Goal: Check status: Check status

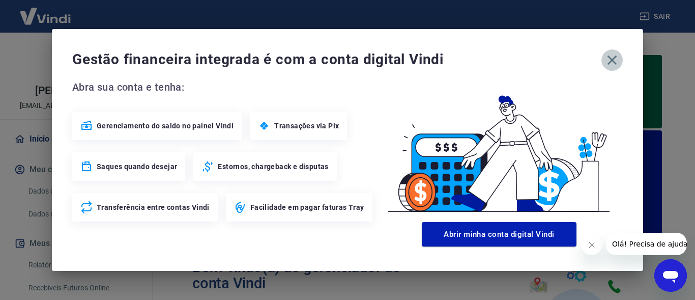
click at [612, 60] on icon "button" at bounding box center [613, 60] width 10 height 10
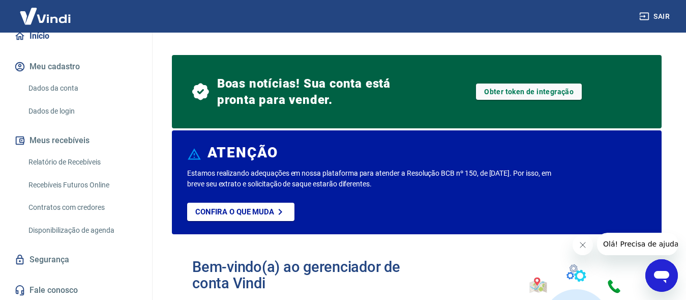
scroll to position [104, 0]
click at [92, 185] on link "Recebíveis Futuros Online" at bounding box center [82, 184] width 116 height 21
click at [80, 162] on link "Relatório de Recebíveis" at bounding box center [82, 161] width 116 height 21
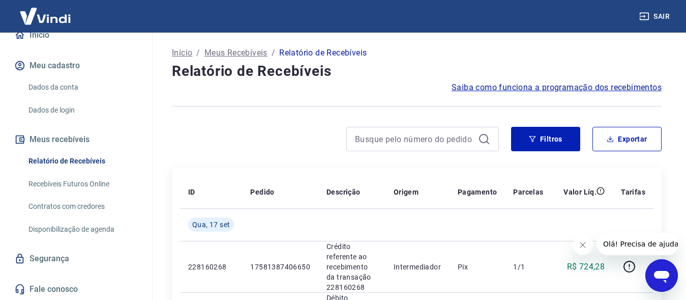
click at [413, 53] on div "Início / Meus Recebíveis / Relatório de Recebíveis" at bounding box center [417, 53] width 490 height 16
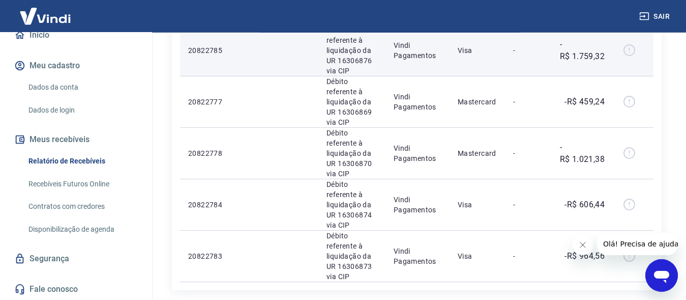
scroll to position [1043, 0]
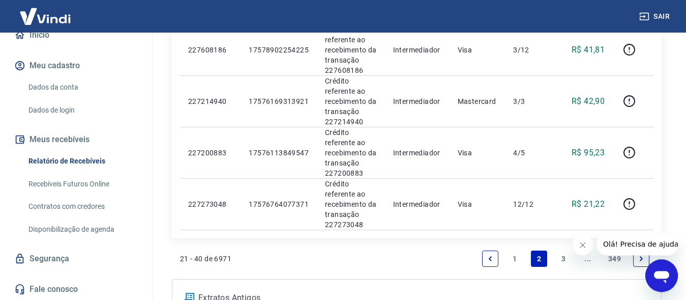
scroll to position [1087, 0]
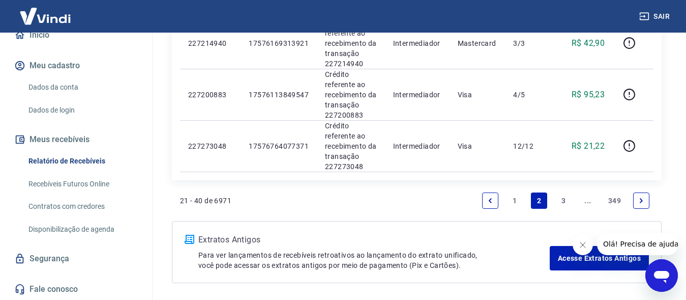
click at [566, 192] on link "3" at bounding box center [564, 200] width 16 height 16
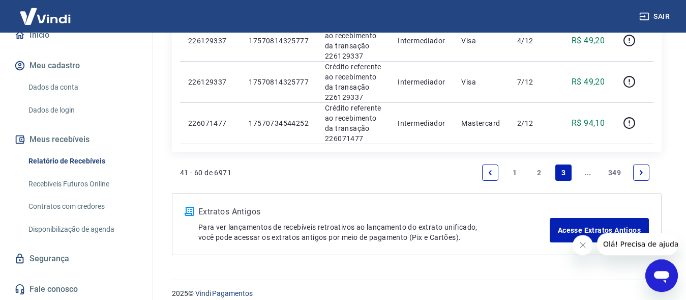
scroll to position [933, 0]
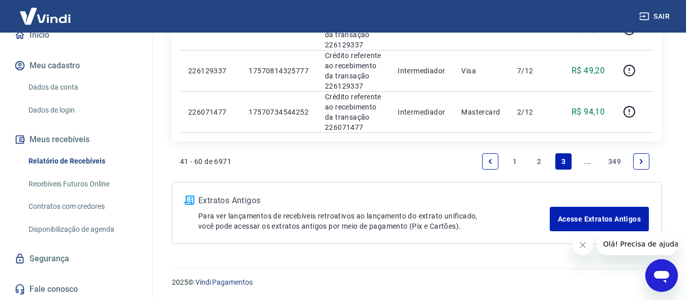
click at [640, 159] on icon "Next page" at bounding box center [641, 161] width 7 height 7
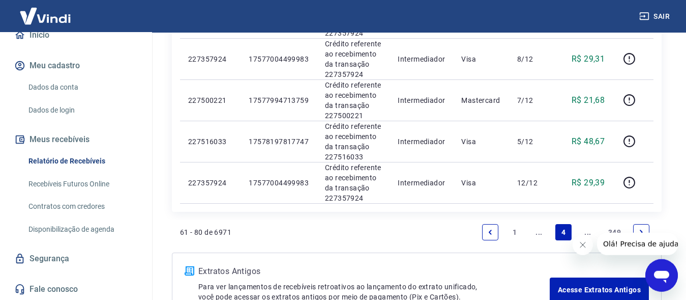
scroll to position [933, 0]
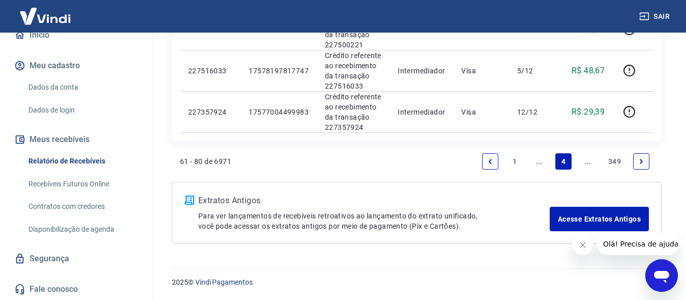
click at [641, 157] on link "Next page" at bounding box center [642, 161] width 16 height 16
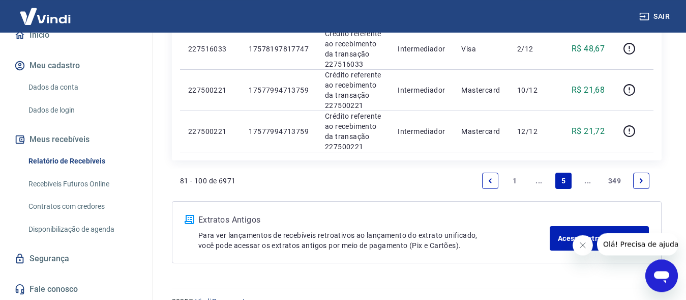
scroll to position [933, 0]
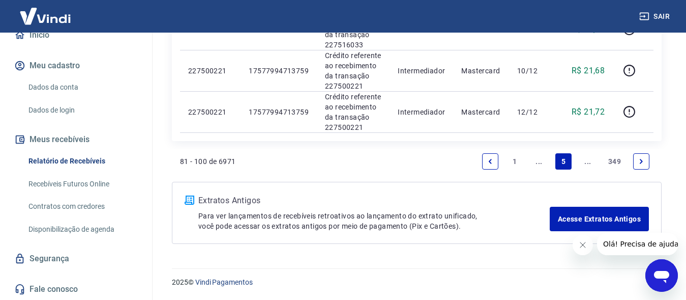
click at [641, 159] on icon "Next page" at bounding box center [641, 161] width 3 height 5
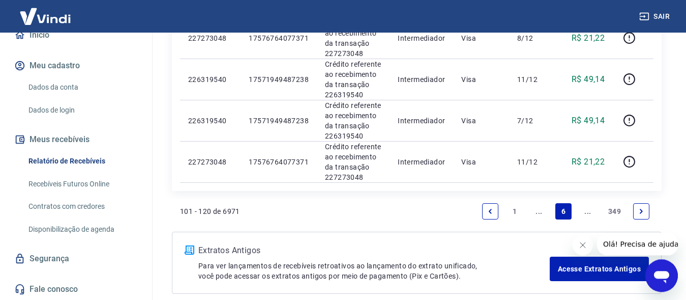
scroll to position [896, 0]
